Goal: Task Accomplishment & Management: Complete application form

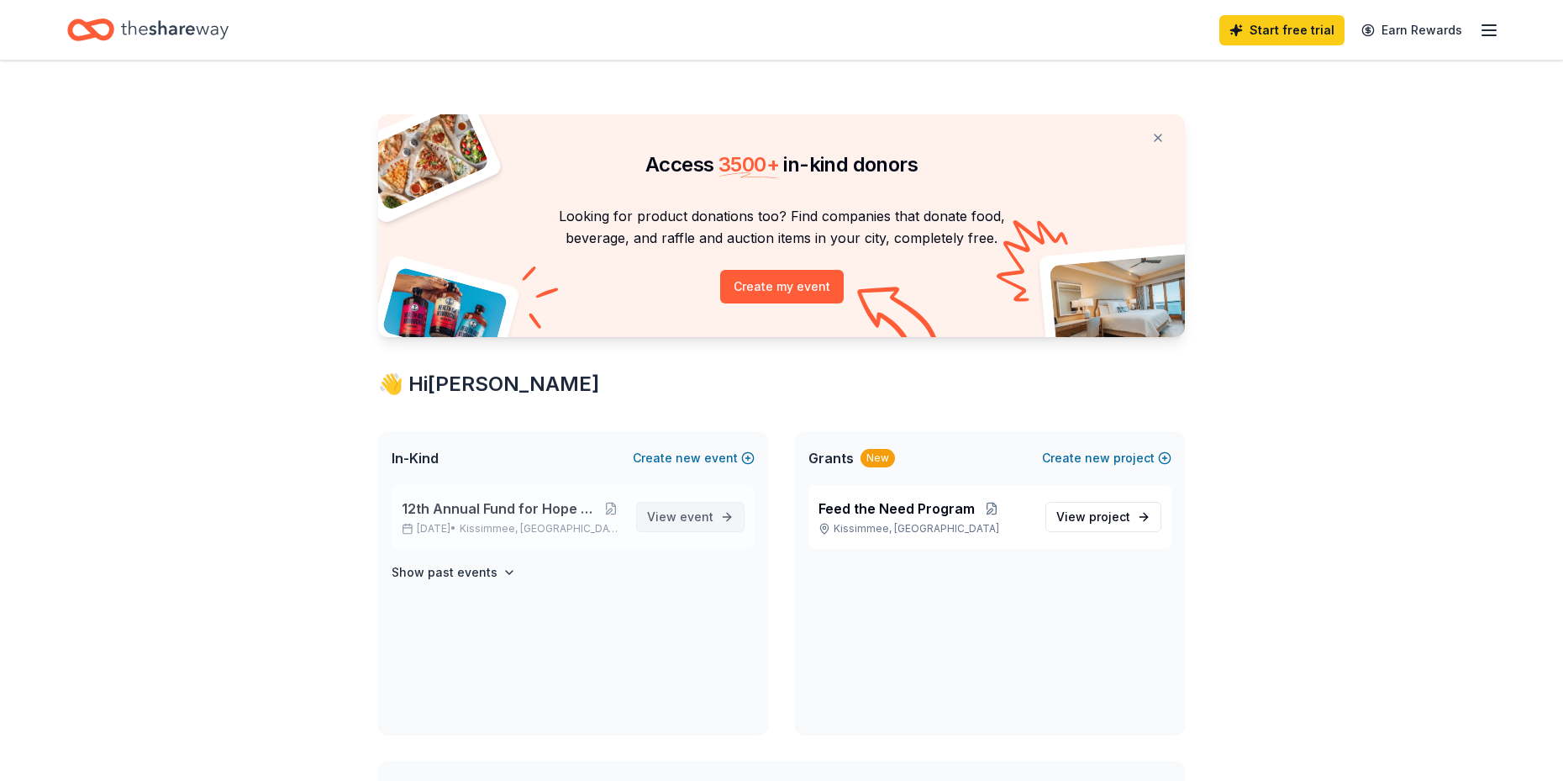
click at [692, 513] on span "event" at bounding box center [697, 516] width 34 height 14
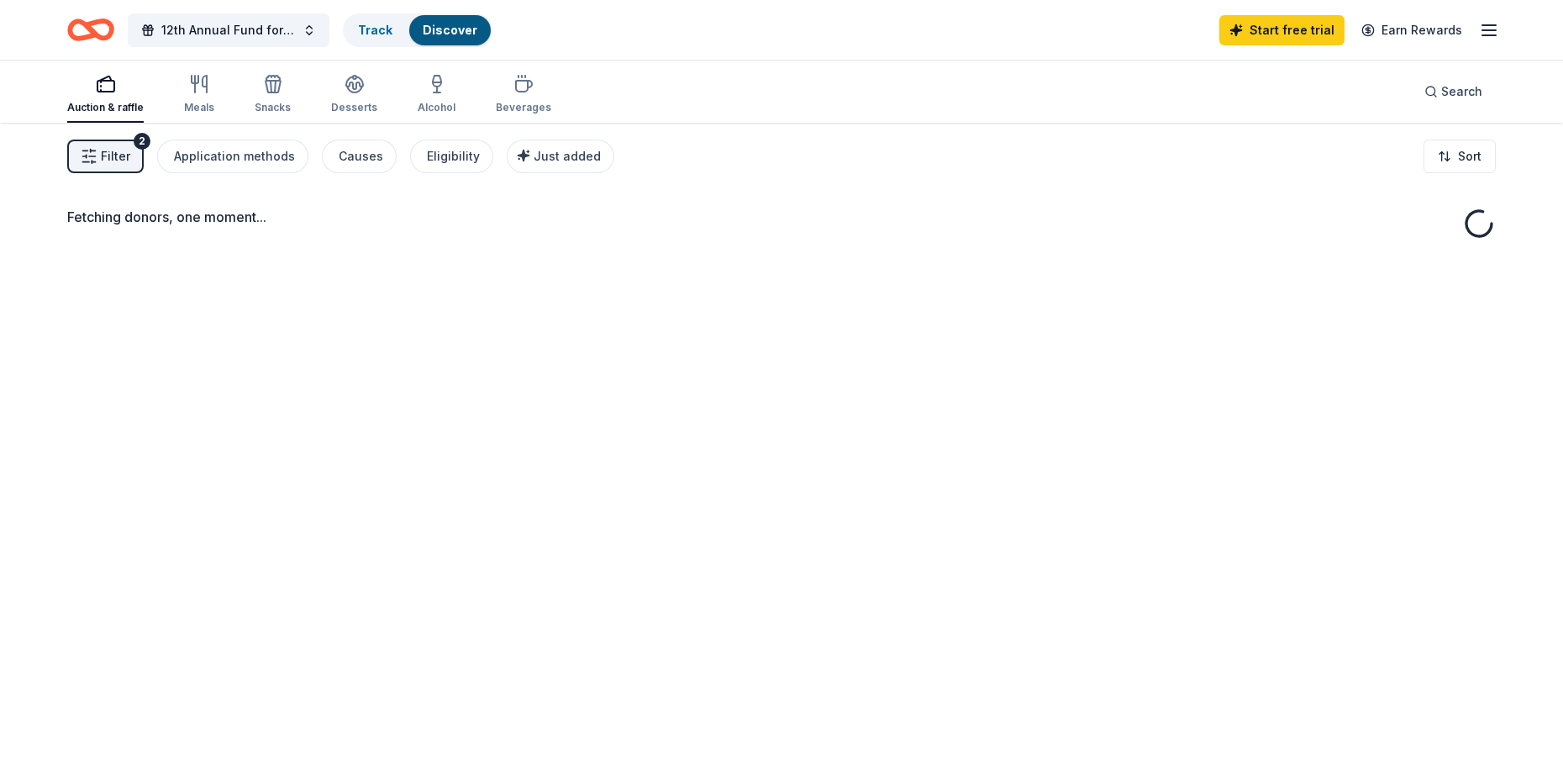
click at [692, 514] on div "Fetching donors, one moment..." at bounding box center [781, 513] width 1563 height 781
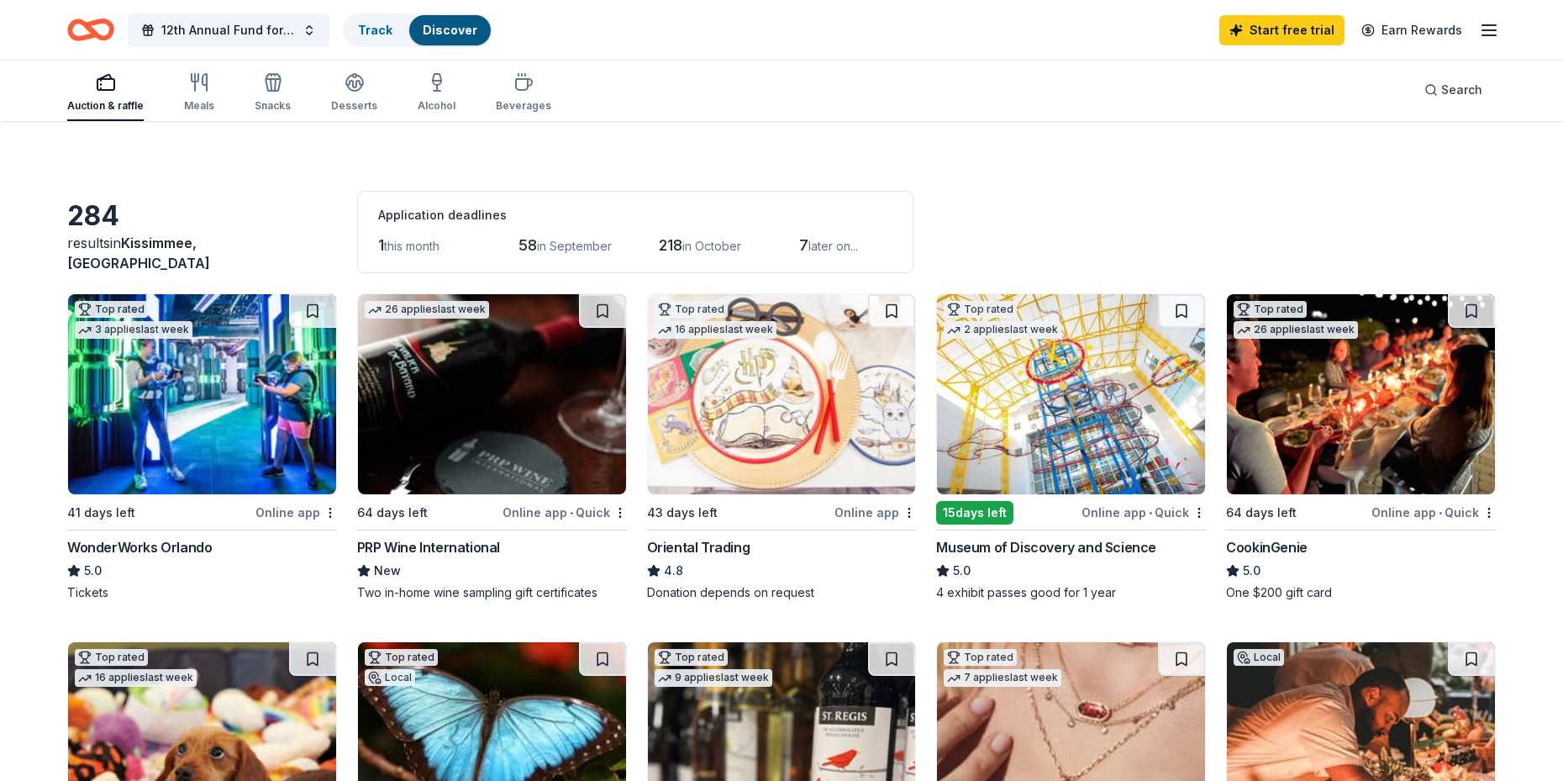
scroll to position [168, 0]
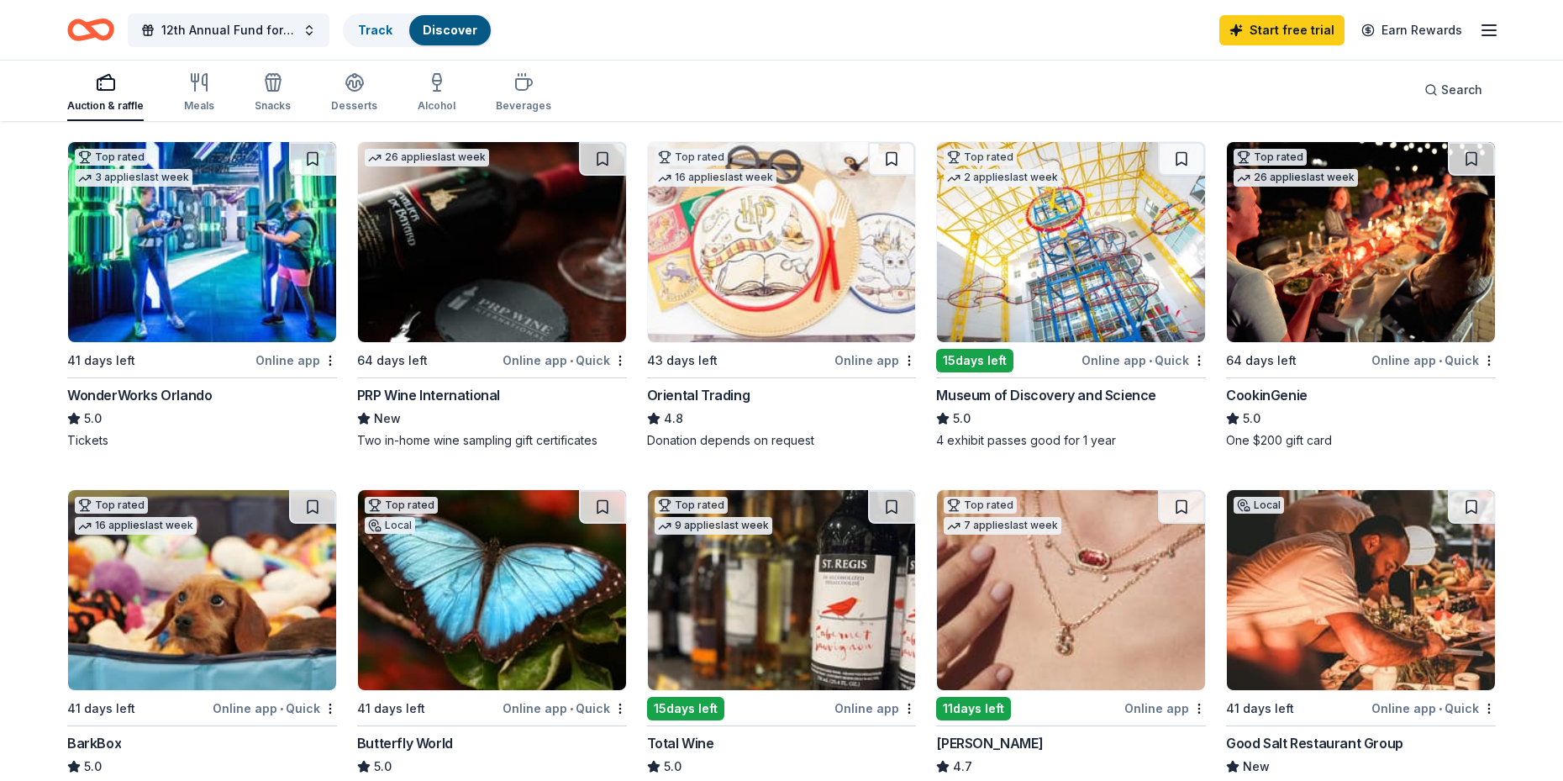
click at [1089, 392] on div "Museum of Discovery and Science" at bounding box center [1046, 395] width 220 height 20
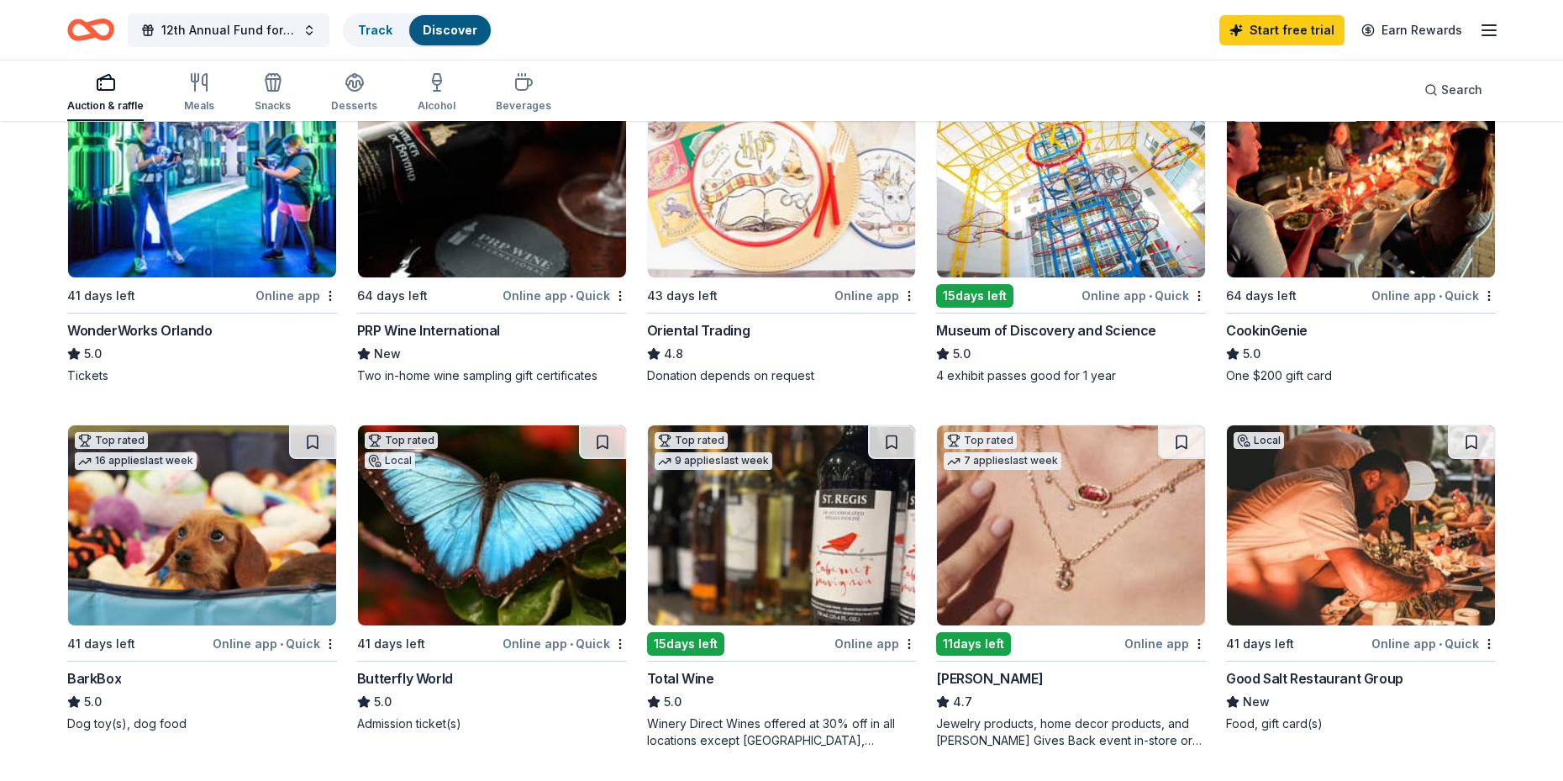
scroll to position [0, 0]
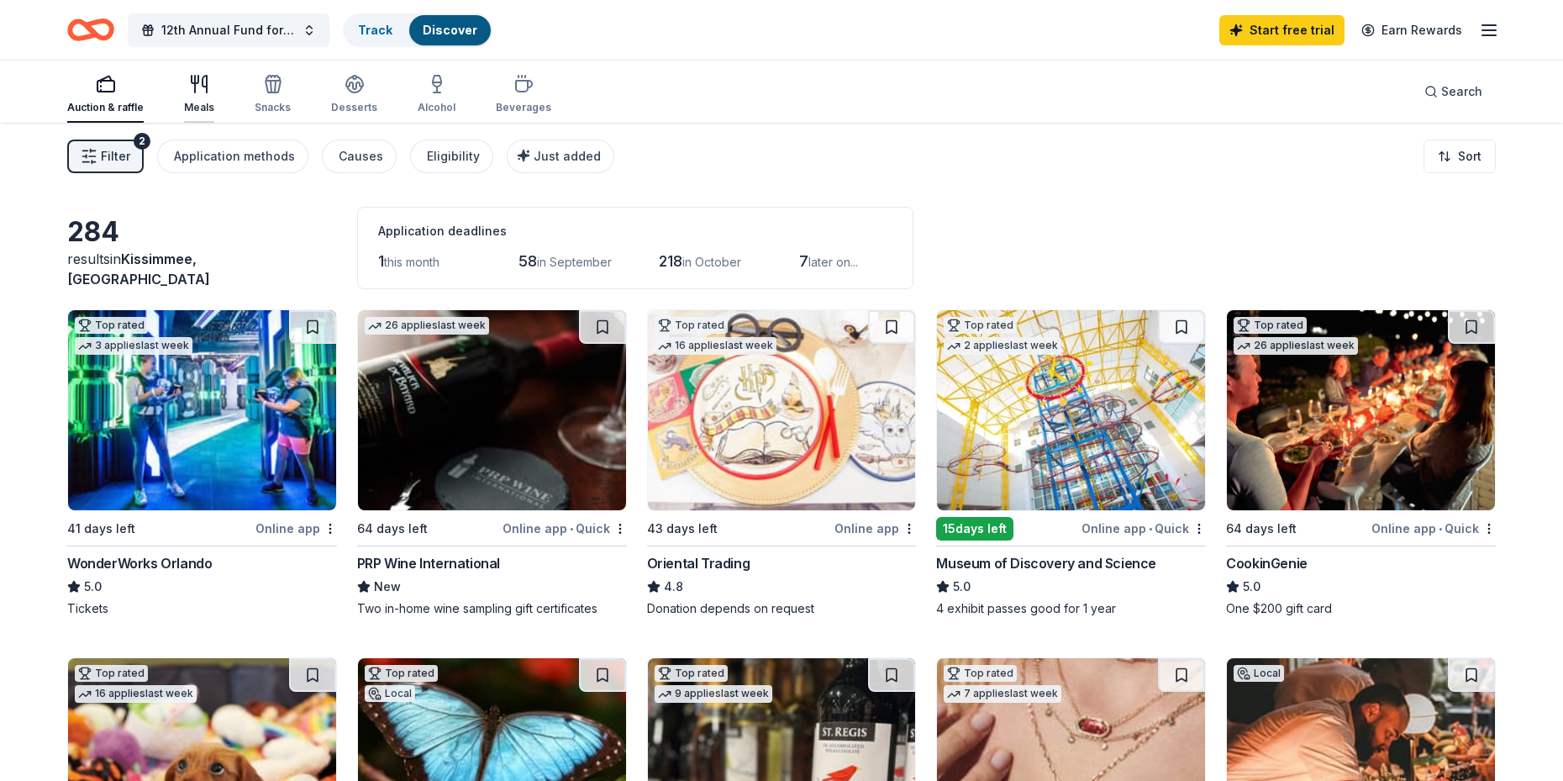
click at [190, 98] on div "Meals" at bounding box center [199, 94] width 30 height 40
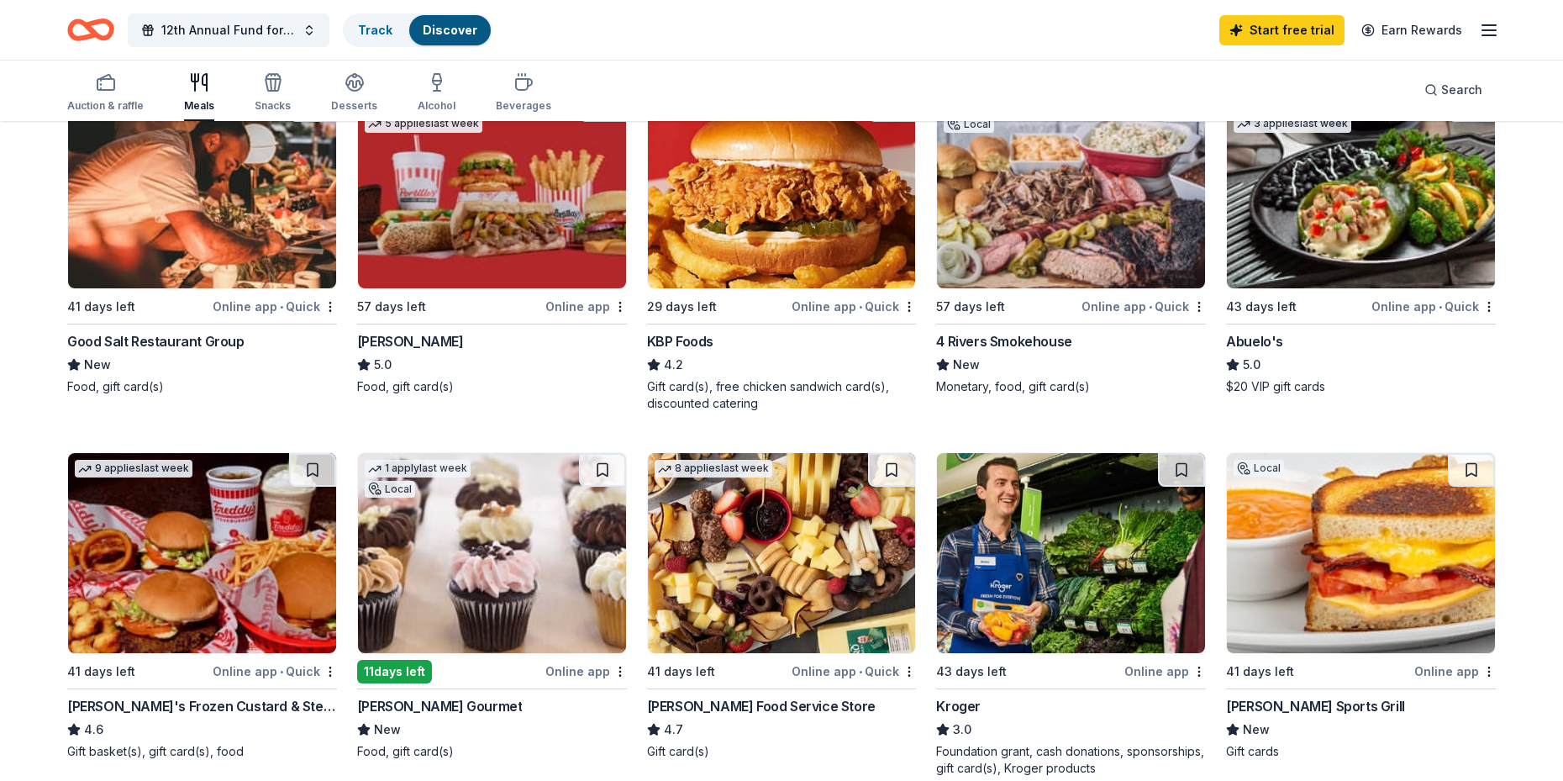
scroll to position [252, 0]
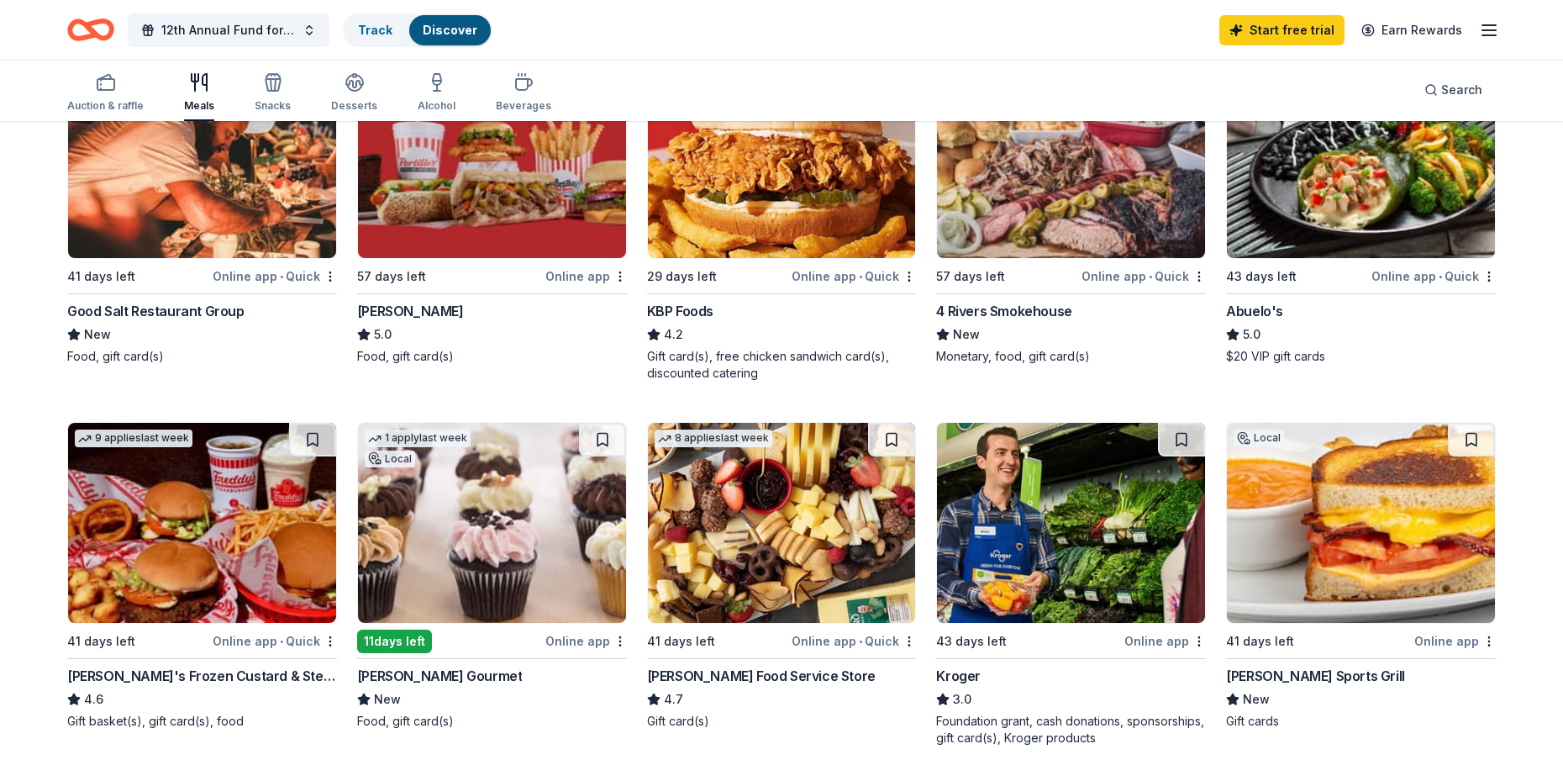
click at [1064, 215] on img at bounding box center [1071, 158] width 268 height 200
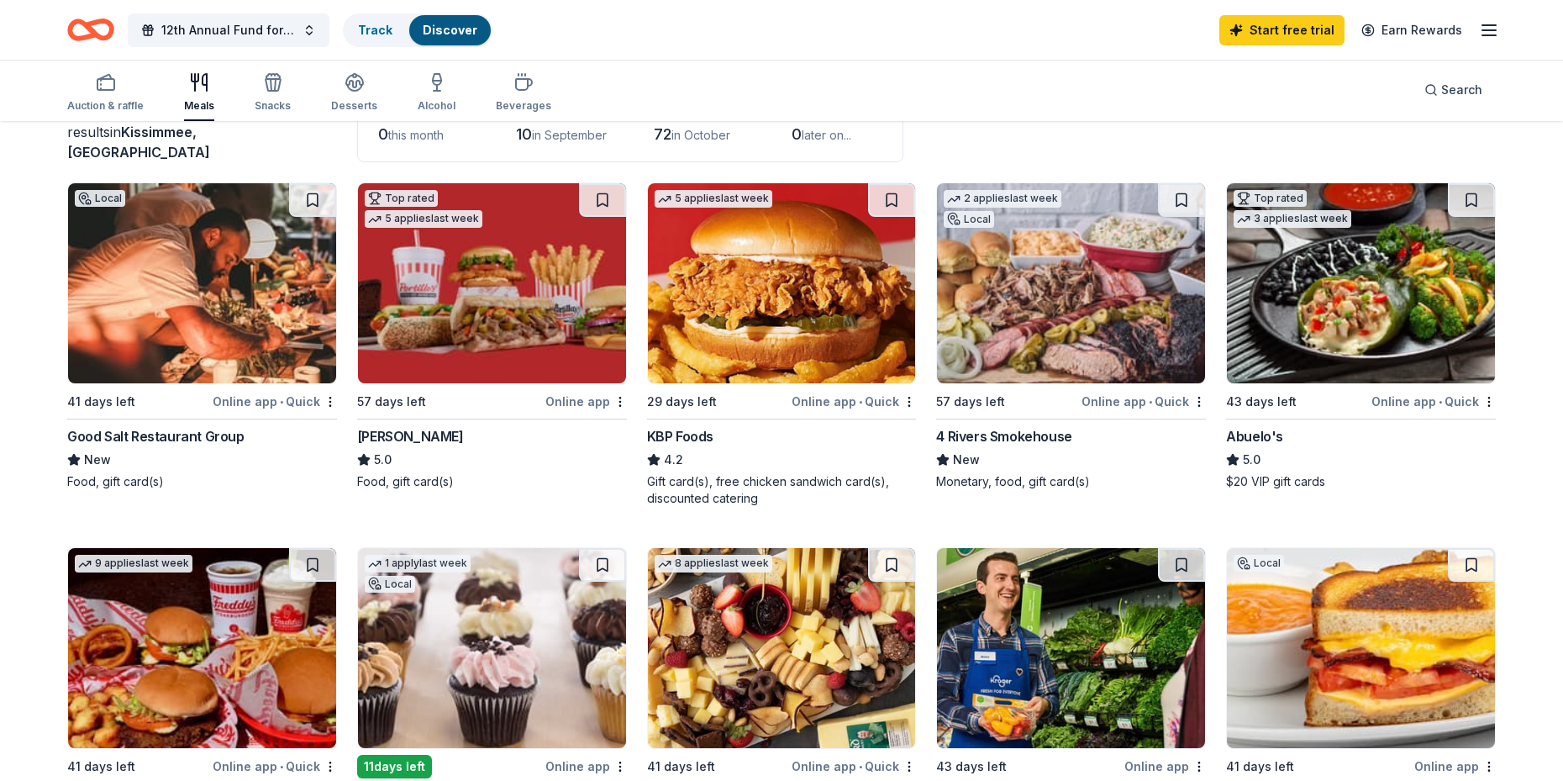
scroll to position [0, 0]
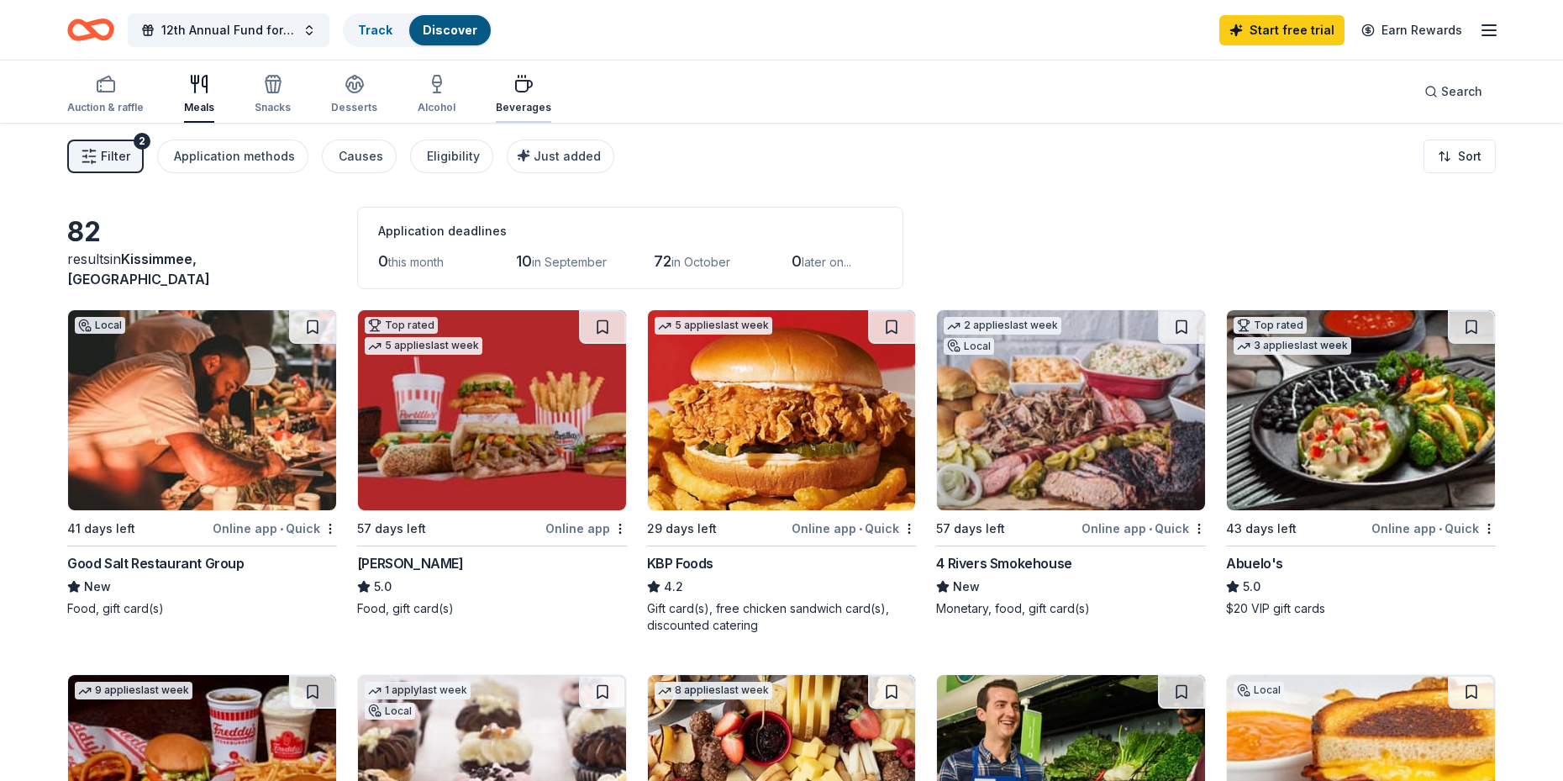
click at [518, 97] on div "Beverages" at bounding box center [523, 94] width 55 height 40
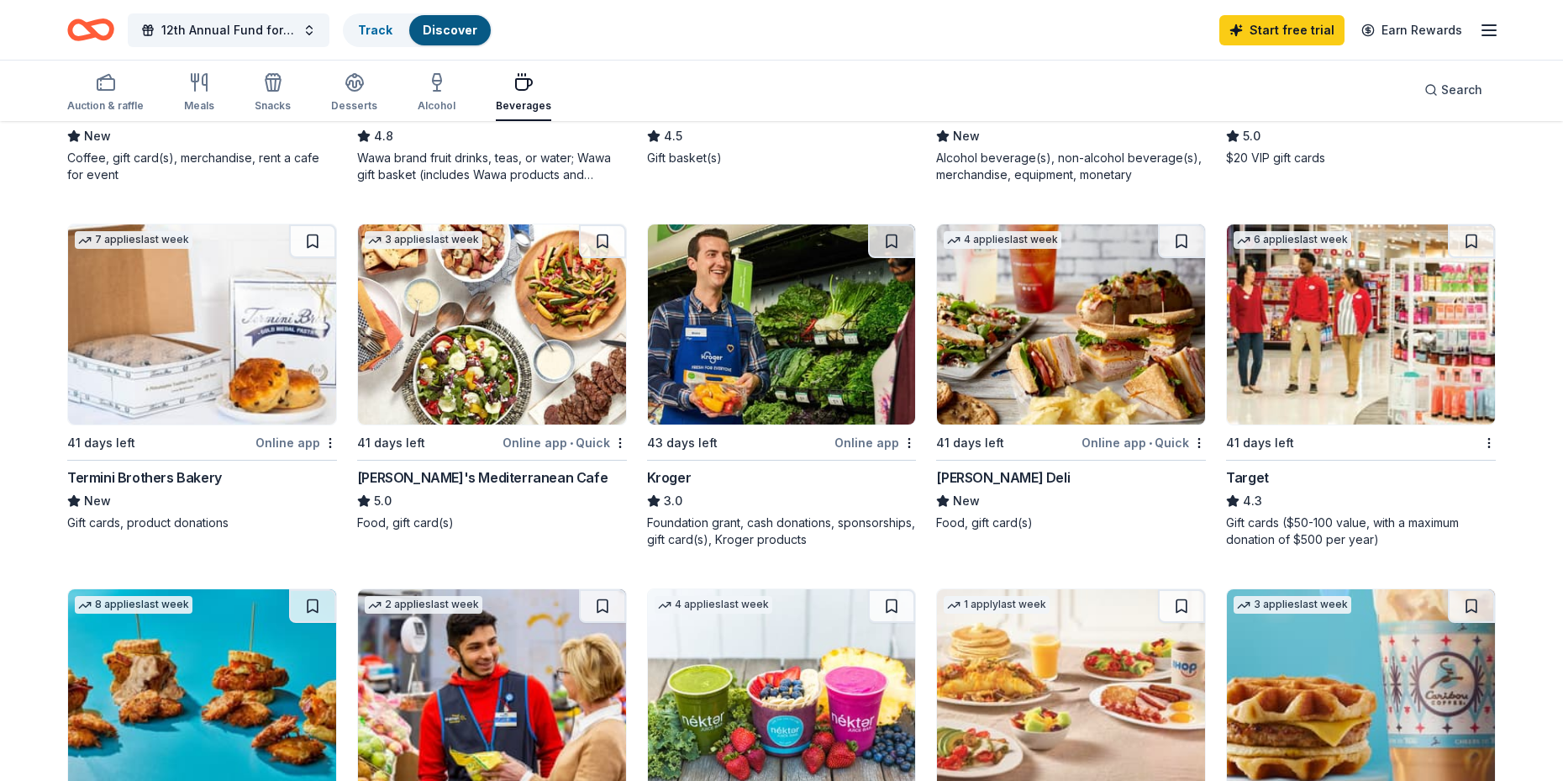
scroll to position [420, 0]
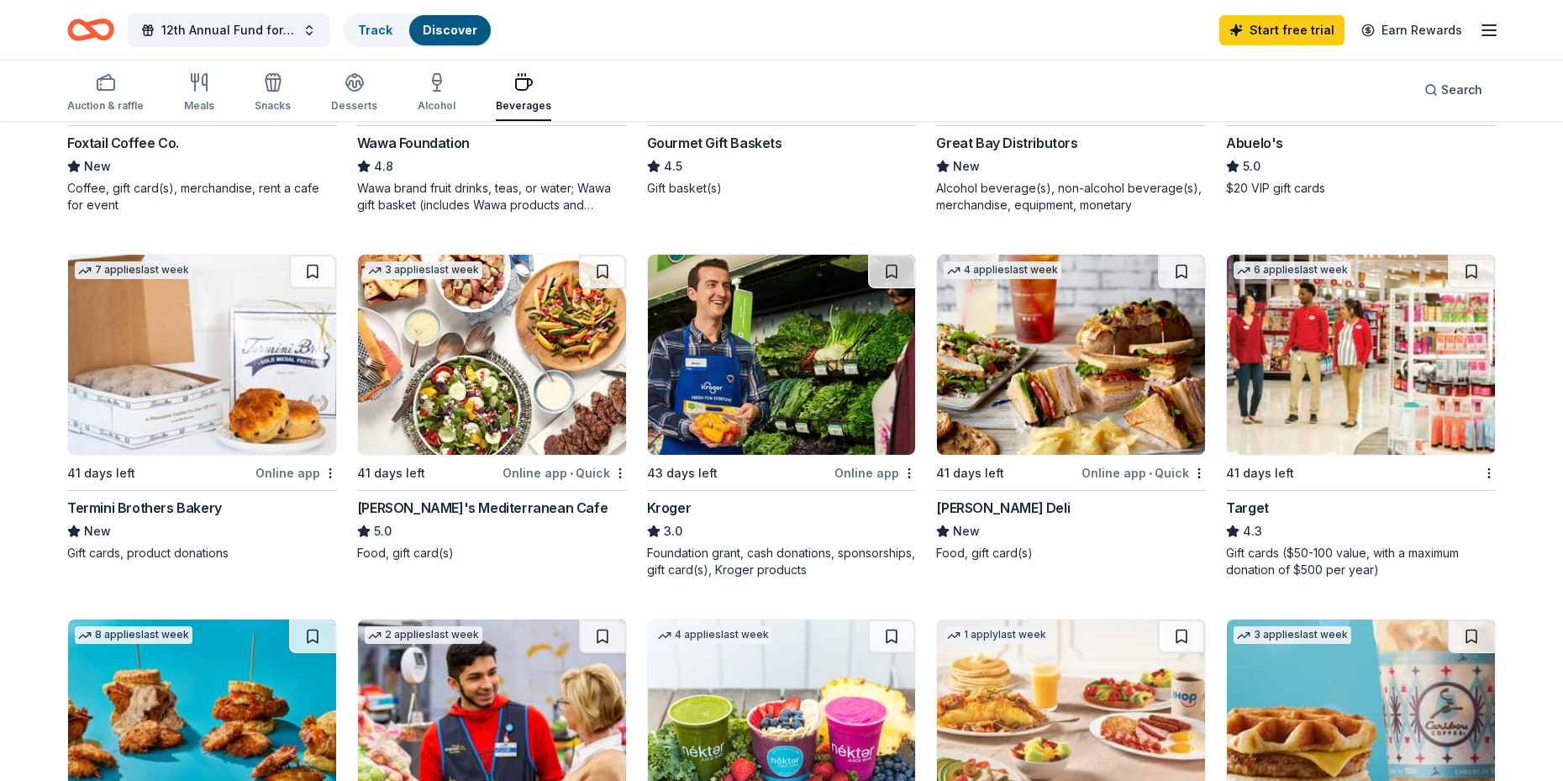
click at [1285, 381] on img at bounding box center [1361, 355] width 268 height 200
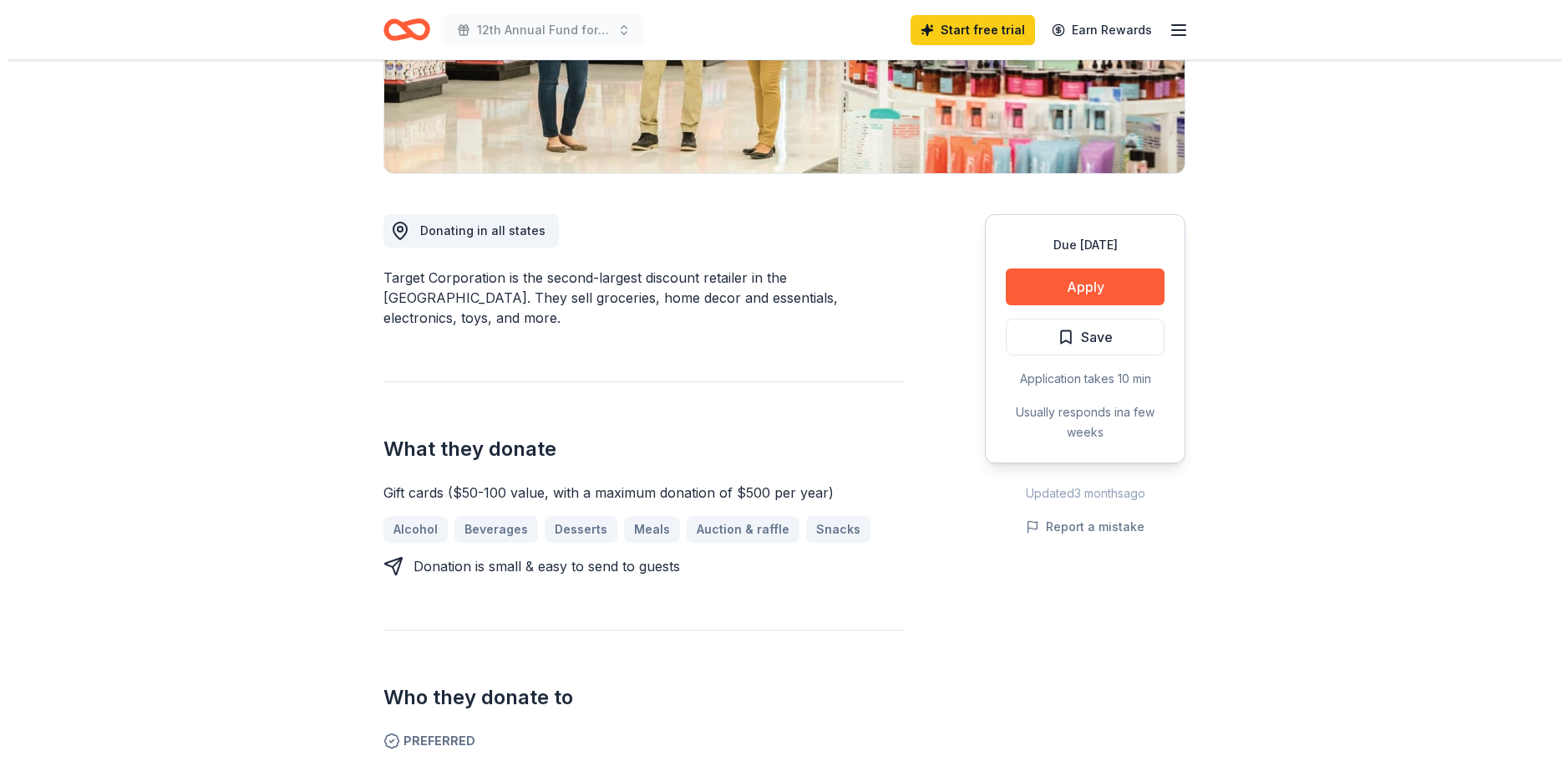
scroll to position [501, 0]
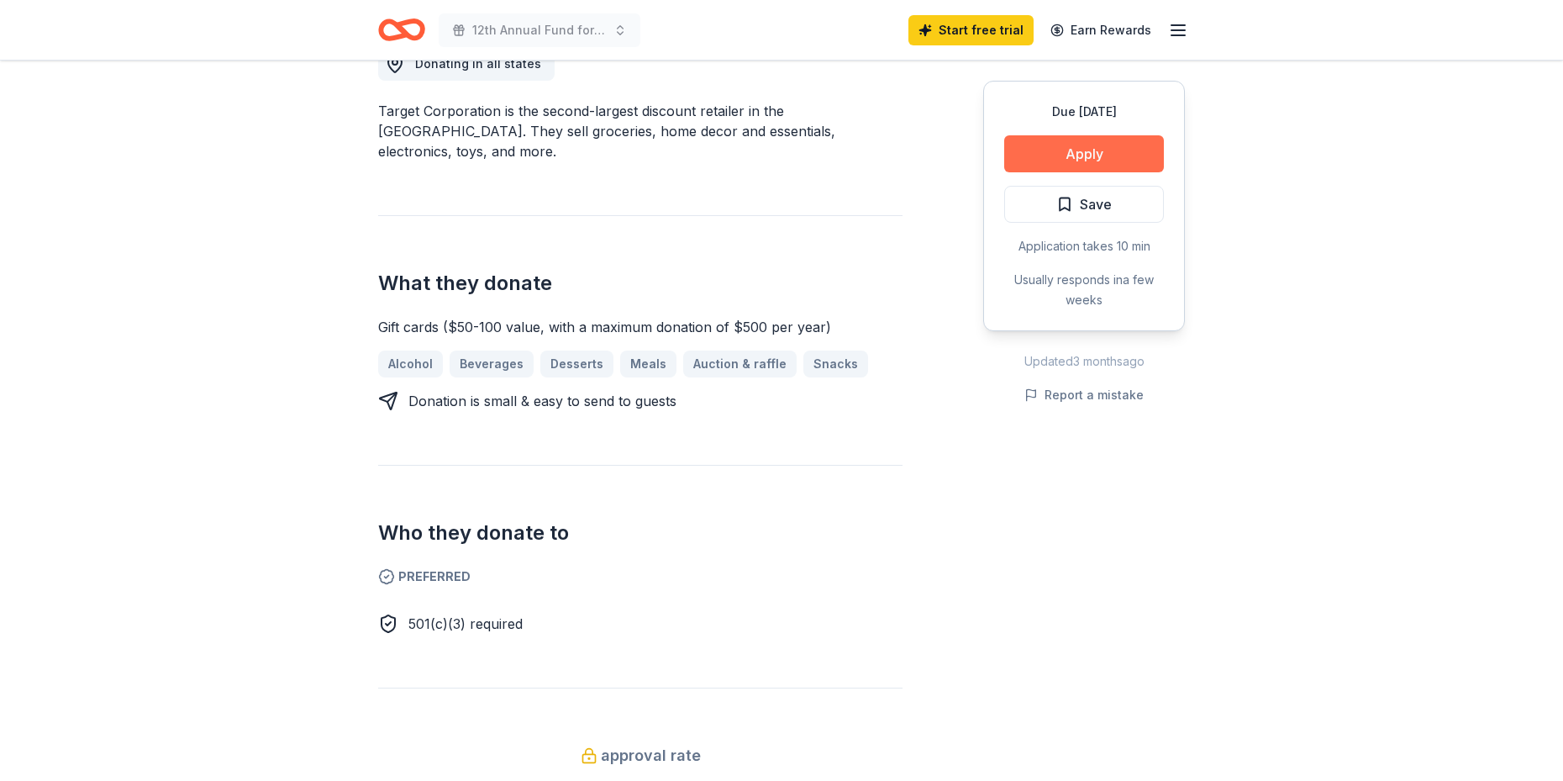
click at [1069, 154] on button "Apply" at bounding box center [1084, 153] width 160 height 37
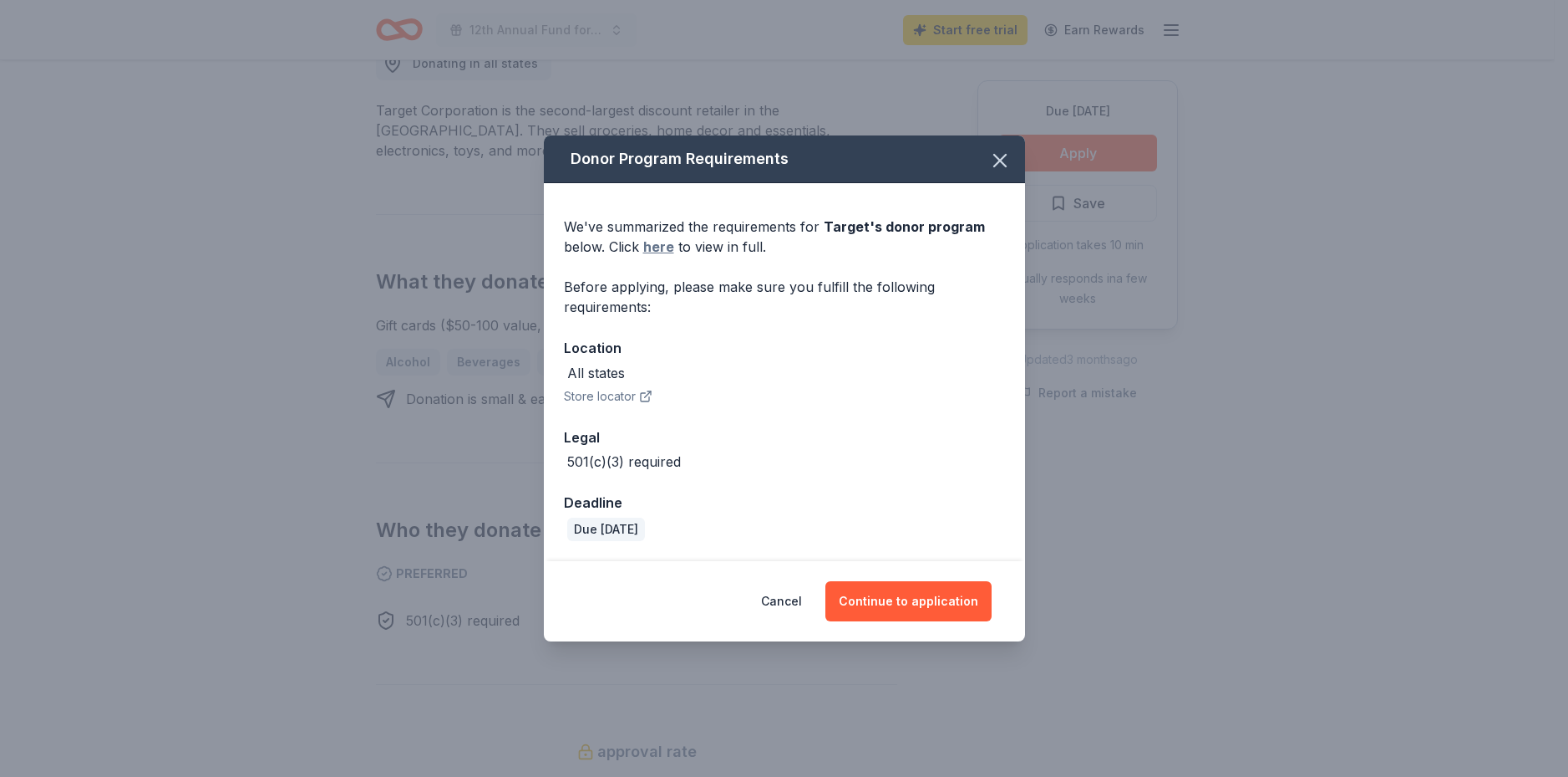
click at [665, 249] on link "here" at bounding box center [658, 247] width 31 height 20
